Goal: Task Accomplishment & Management: Use online tool/utility

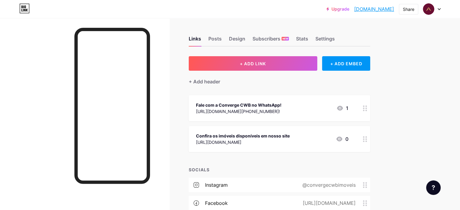
click at [247, 84] on div "+ Add header" at bounding box center [279, 78] width 181 height 15
click at [220, 83] on div "+ Add header" at bounding box center [204, 81] width 31 height 7
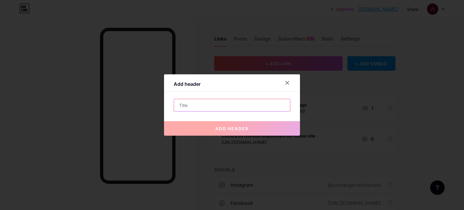
click at [237, 104] on input "text" at bounding box center [232, 105] width 116 height 12
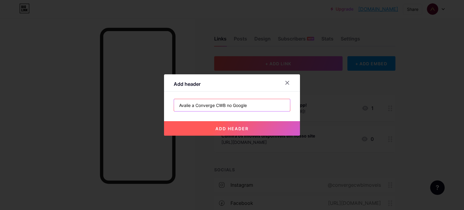
type input "Avalie a Converge CWB no Google"
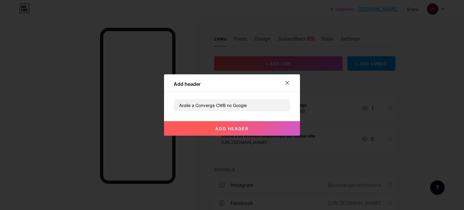
click at [248, 131] on button "add header" at bounding box center [232, 128] width 136 height 15
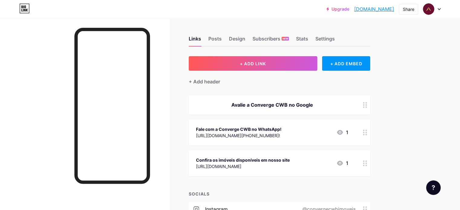
drag, startPoint x: 346, startPoint y: 107, endPoint x: 333, endPoint y: 120, distance: 18.0
click at [332, 122] on span "Avalie a Converge CWB no Google Fale com a Converge CWB no WhatsApp! [URL][DOMA…" at bounding box center [279, 135] width 181 height 81
click at [367, 103] on icon at bounding box center [365, 105] width 4 height 6
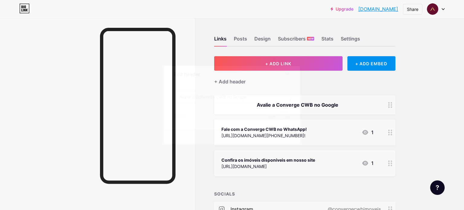
drag, startPoint x: 254, startPoint y: 96, endPoint x: 138, endPoint y: 90, distance: 116.5
click at [138, 90] on div "Edit header Avalie a Converge CWB no Google Delete Hide Save" at bounding box center [232, 105] width 464 height 210
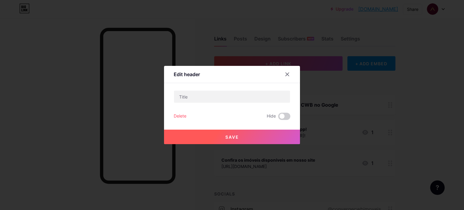
click at [181, 118] on div "Delete" at bounding box center [180, 116] width 13 height 7
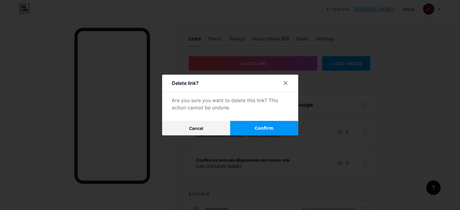
click at [242, 127] on button "Confirm" at bounding box center [264, 128] width 68 height 15
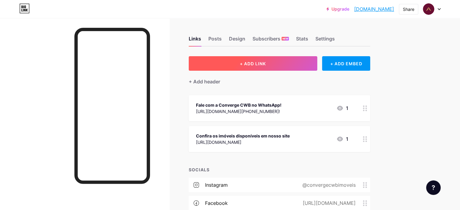
click at [309, 68] on button "+ ADD LINK" at bounding box center [253, 63] width 129 height 15
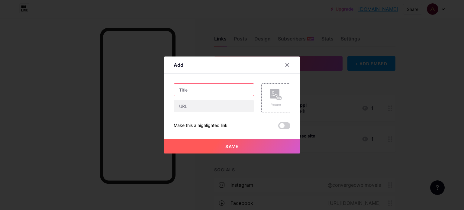
click at [210, 88] on input "text" at bounding box center [214, 90] width 80 height 12
paste input "Avalie a Converge CWB no Google"
click at [177, 90] on input "Avalie a Converge CWB no Google" at bounding box center [214, 90] width 80 height 12
type input "Gosta do nosso atendimento? Avalie a Converge CWB no Google"
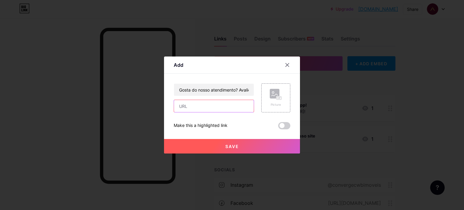
click at [204, 106] on input "text" at bounding box center [214, 106] width 80 height 12
paste input "[URL][DOMAIN_NAME]"
type input "[URL][DOMAIN_NAME]"
drag, startPoint x: 243, startPoint y: 145, endPoint x: 245, endPoint y: 141, distance: 3.8
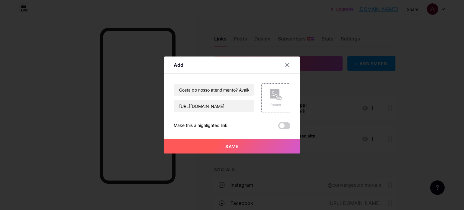
click at [243, 145] on button "Save" at bounding box center [232, 146] width 136 height 15
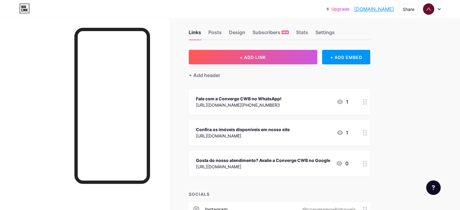
scroll to position [0, 0]
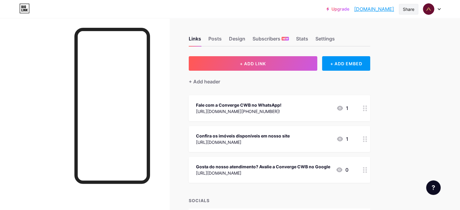
click at [408, 9] on div "Share" at bounding box center [408, 9] width 11 height 6
